Goal: Task Accomplishment & Management: Use online tool/utility

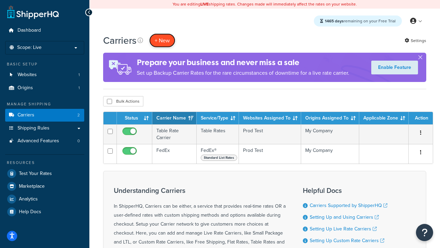
click at [162, 40] on button "+ New" at bounding box center [162, 40] width 26 height 14
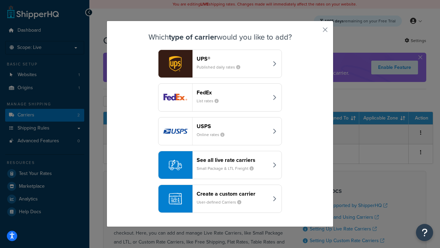
click at [220, 97] on div "FedEx List rates" at bounding box center [233, 97] width 72 height 17
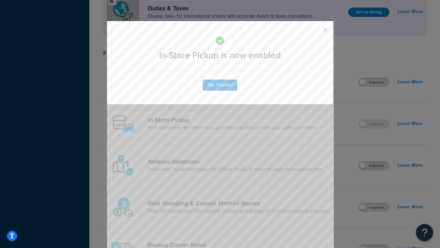
click at [315, 32] on button "button" at bounding box center [315, 32] width 2 height 2
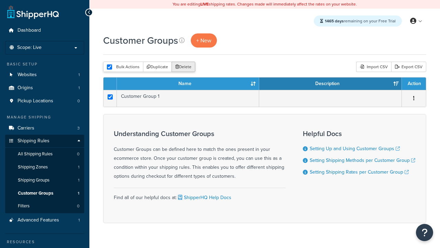
click at [183, 67] on button "Delete" at bounding box center [184, 67] width 24 height 10
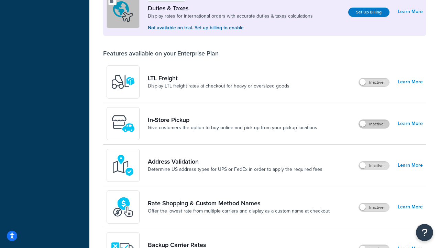
scroll to position [210, 0]
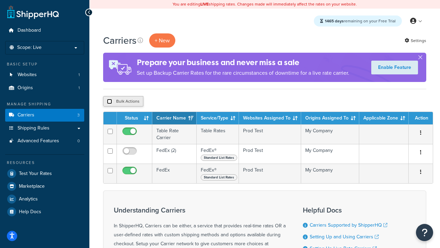
click at [109, 101] on input "checkbox" at bounding box center [109, 101] width 5 height 5
checkbox input "true"
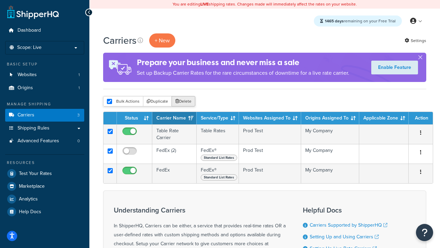
click at [183, 101] on button "Delete" at bounding box center [184, 101] width 24 height 10
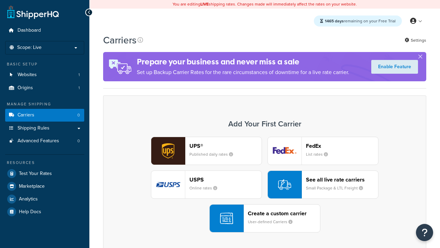
click at [265, 184] on div "UPS® Published daily rates FedEx List rates USPS Online rates See all live rate…" at bounding box center [264, 185] width 309 height 96
click at [265, 218] on div "Create a custom carrier User-defined Carriers" at bounding box center [284, 218] width 72 height 17
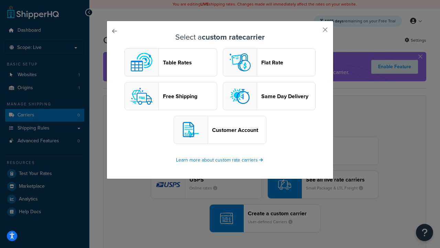
click at [171, 62] on header "Table Rates" at bounding box center [190, 62] width 54 height 7
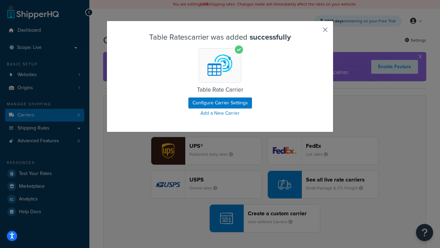
click at [315, 32] on button "button" at bounding box center [315, 32] width 2 height 2
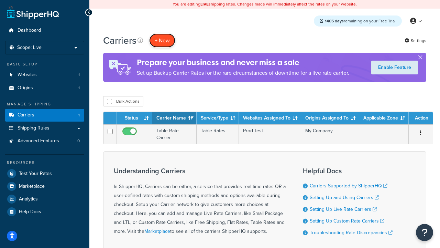
click at [162, 40] on button "+ New" at bounding box center [162, 40] width 26 height 14
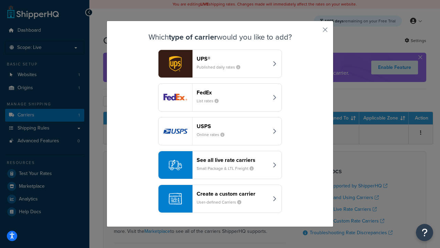
click at [233, 92] on header "FedEx" at bounding box center [233, 92] width 72 height 7
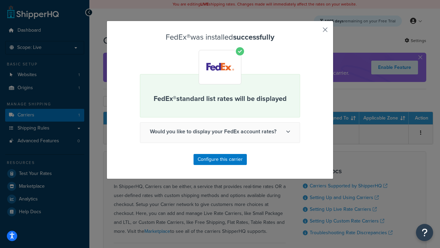
click at [315, 32] on button "button" at bounding box center [315, 32] width 2 height 2
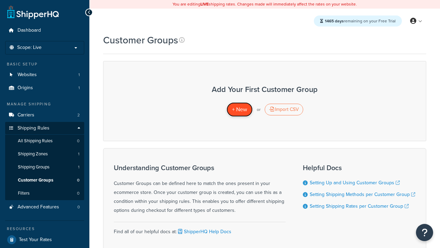
click at [239, 109] on span "+ New" at bounding box center [239, 109] width 15 height 8
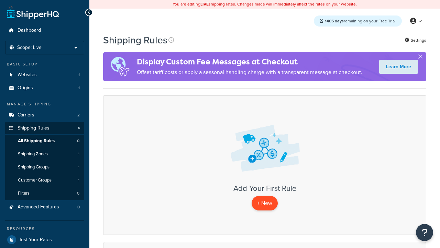
click at [265, 203] on p "+ New" at bounding box center [265, 203] width 26 height 14
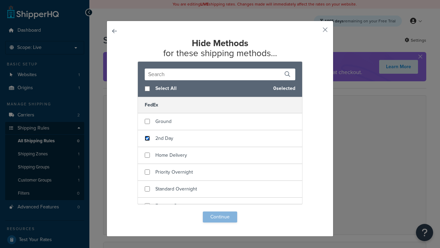
click at [147, 138] on input "checkbox" at bounding box center [147, 138] width 5 height 5
checkbox input "true"
click at [147, 172] on input "checkbox" at bounding box center [147, 171] width 5 height 5
checkbox input "true"
click at [220, 217] on button "Continue" at bounding box center [220, 216] width 34 height 11
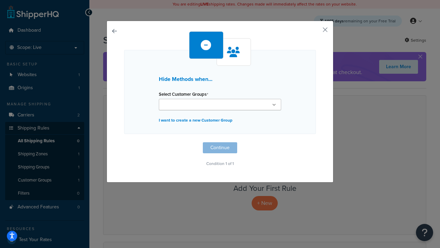
click at [220, 104] on ul at bounding box center [220, 104] width 122 height 11
click at [220, 149] on button "Continue" at bounding box center [220, 147] width 34 height 11
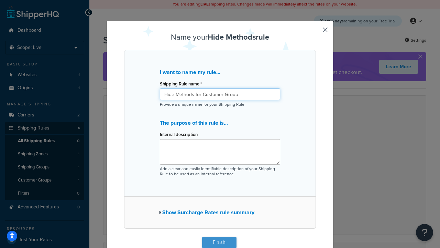
type input "Hide Methods for Customer Group"
click at [219, 242] on button "Finish" at bounding box center [219, 242] width 34 height 11
